Goal: Task Accomplishment & Management: Use online tool/utility

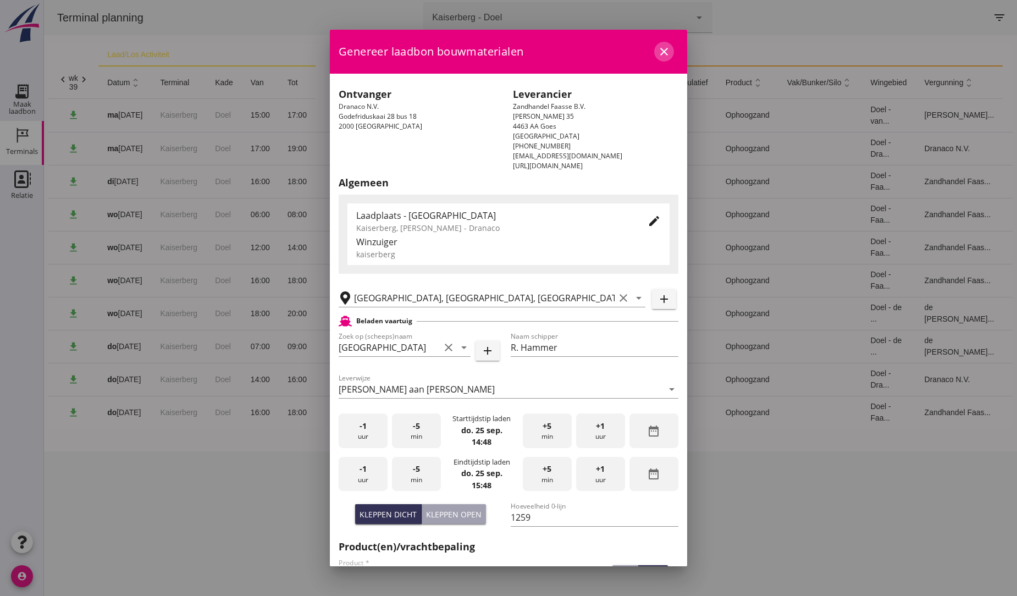
click at [657, 54] on icon "close" at bounding box center [663, 51] width 13 height 13
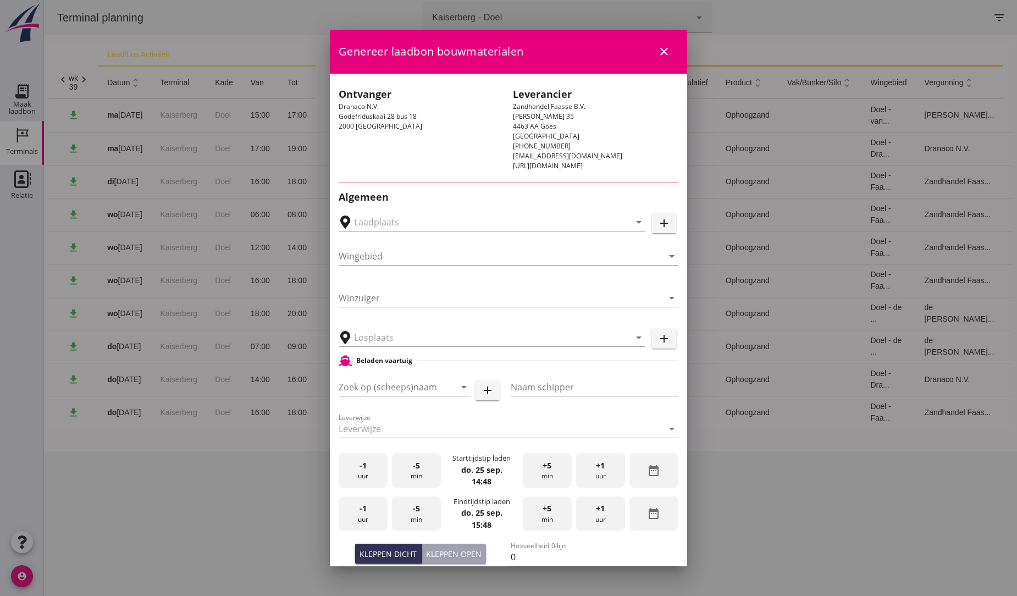
type input "[GEOGRAPHIC_DATA], [GEOGRAPHIC_DATA], [GEOGRAPHIC_DATA]"
type input "[GEOGRAPHIC_DATA]"
type input "R. Hammer"
type input "1259"
type input "Ophoogzand (6120)"
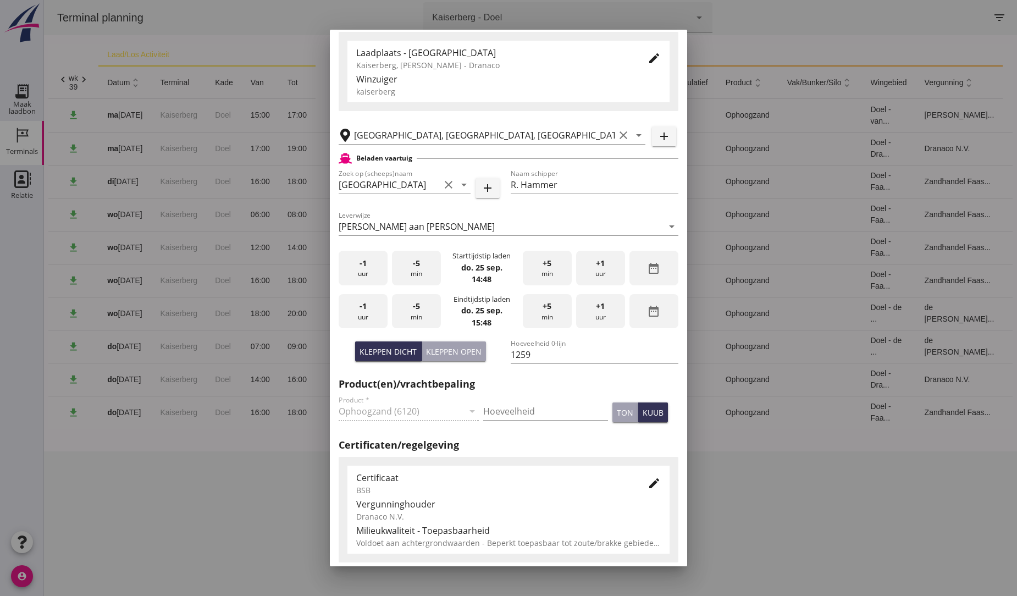
scroll to position [183, 0]
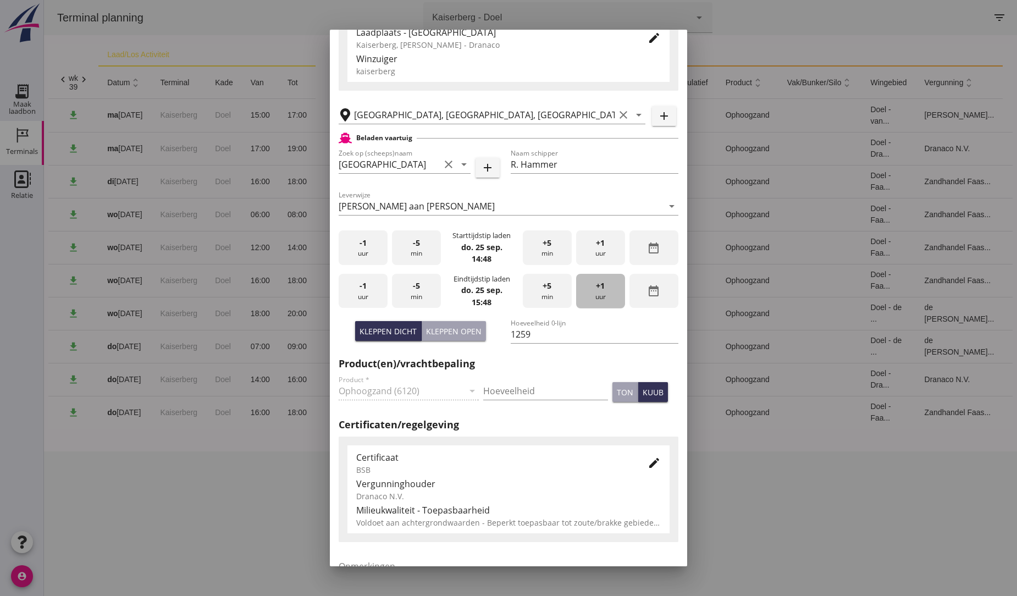
click at [597, 290] on div "+1 uur" at bounding box center [600, 291] width 49 height 35
click at [597, 290] on span "+1" at bounding box center [600, 286] width 9 height 12
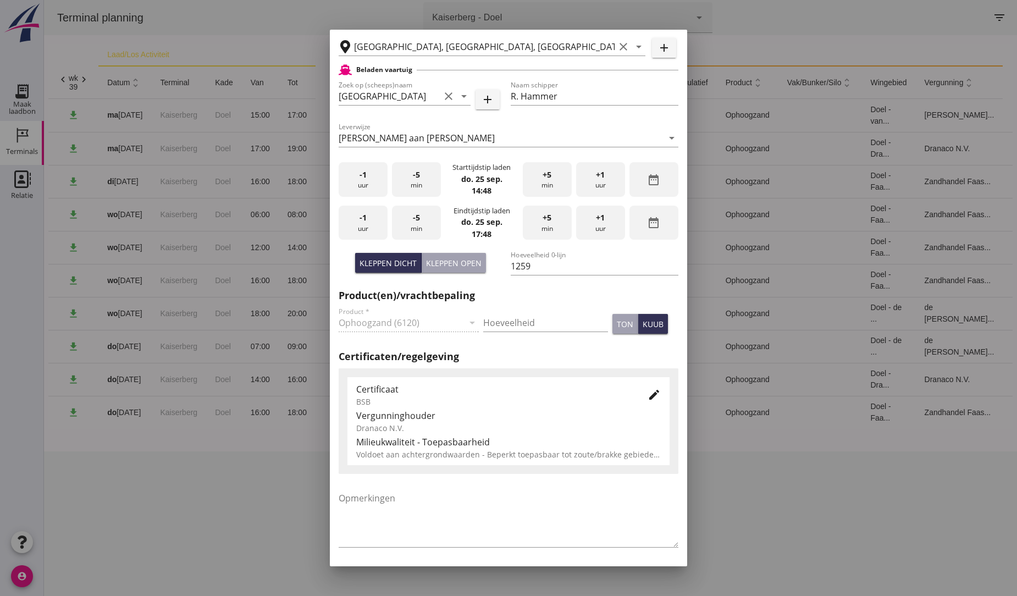
scroll to position [230, 0]
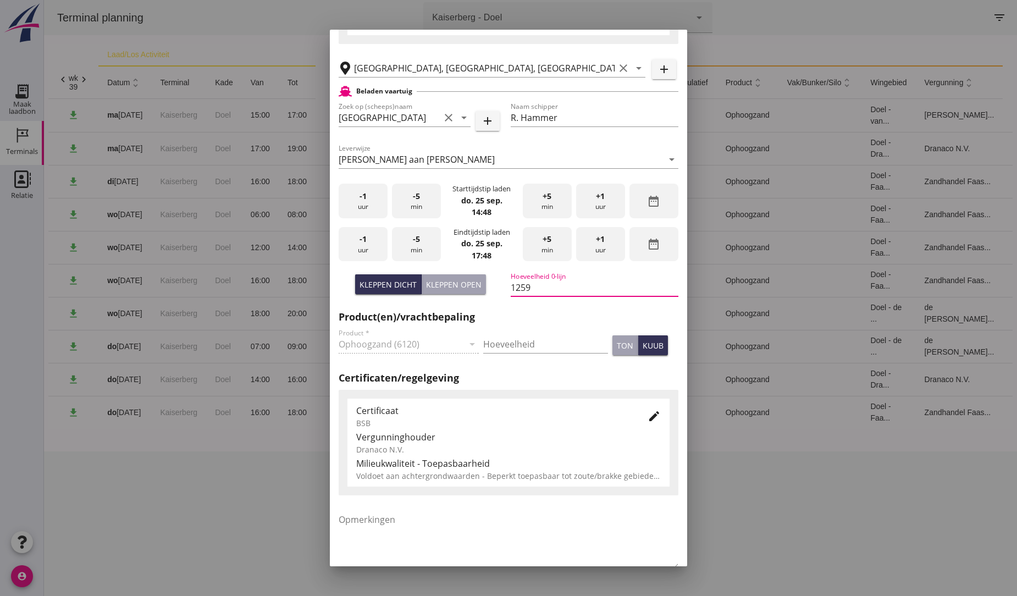
click at [530, 287] on input "1259" at bounding box center [595, 288] width 168 height 18
type input "1"
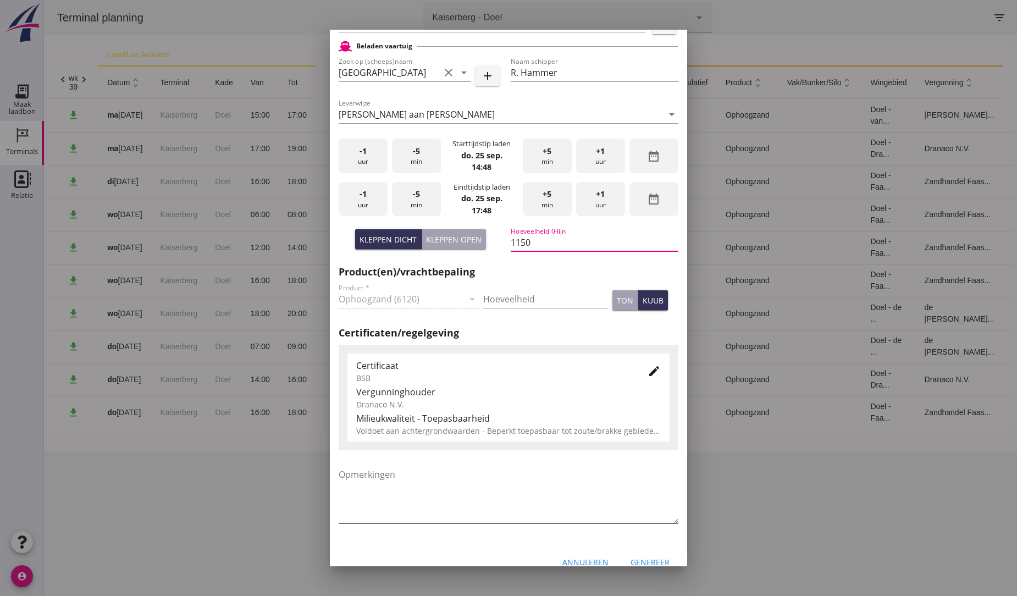
scroll to position [291, 0]
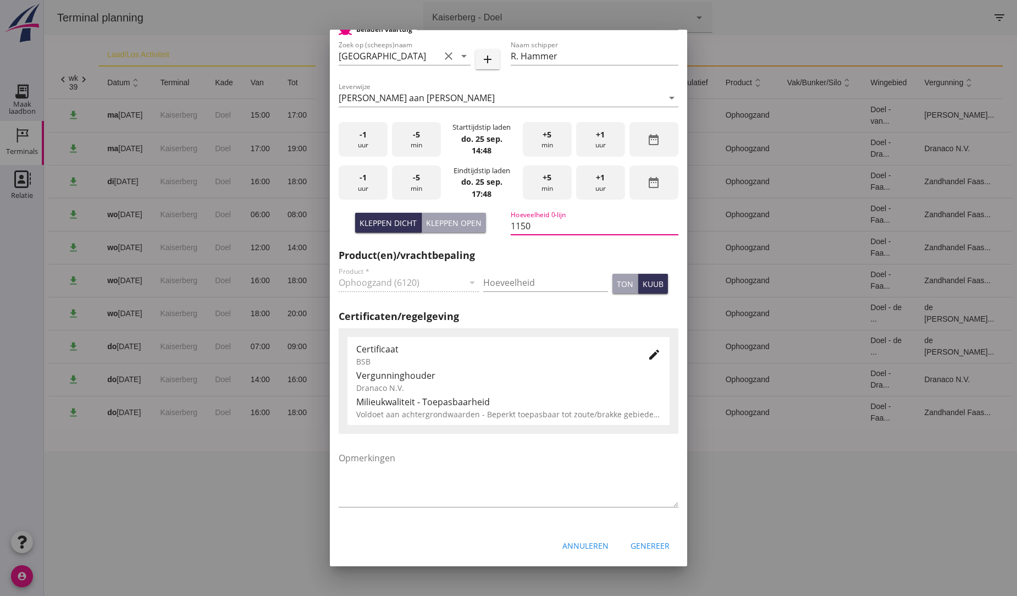
type input "1150"
click at [639, 542] on div "Genereer" at bounding box center [649, 546] width 39 height 12
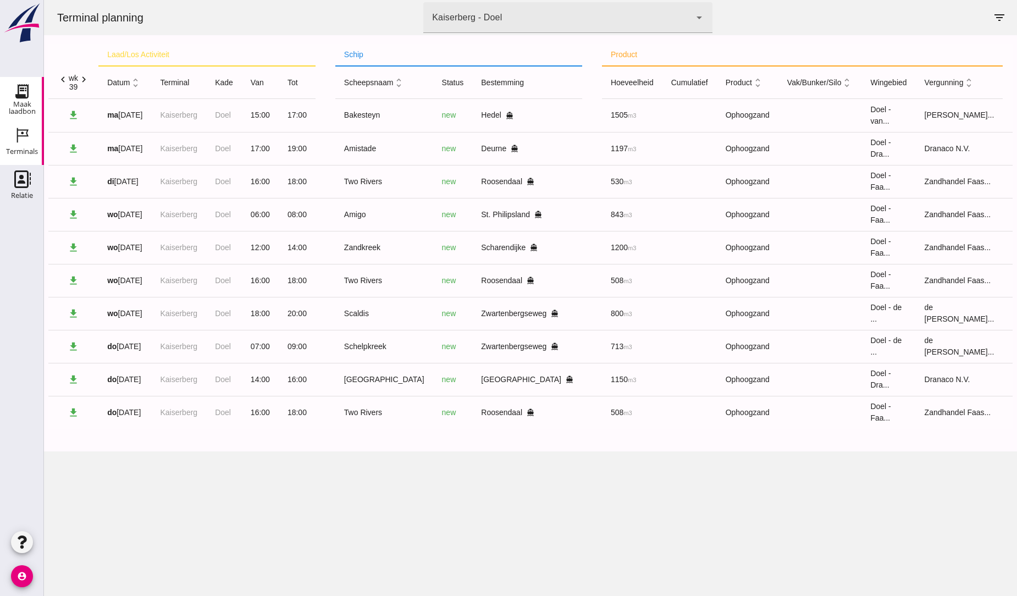
click at [20, 88] on use at bounding box center [22, 91] width 18 height 18
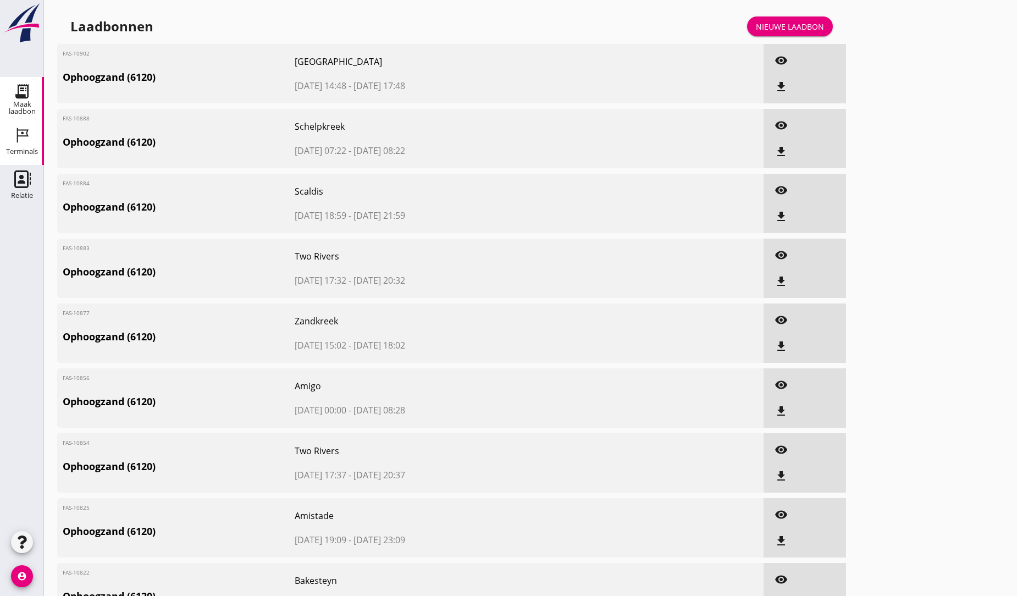
click at [20, 134] on icon "Terminals" at bounding box center [22, 135] width 18 height 18
